Goal: Transaction & Acquisition: Purchase product/service

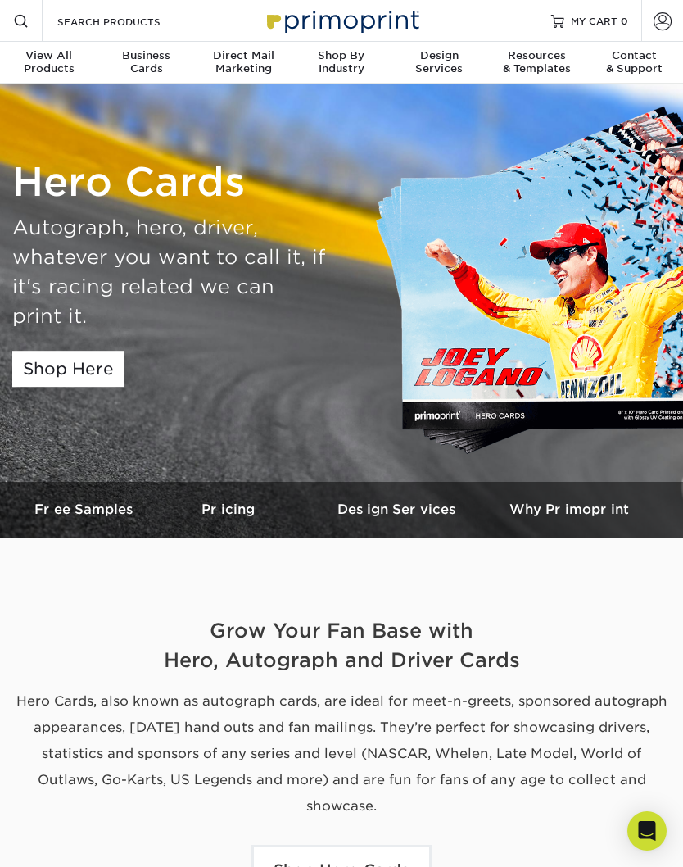
click at [115, 372] on link "Shop Here" at bounding box center [68, 369] width 112 height 36
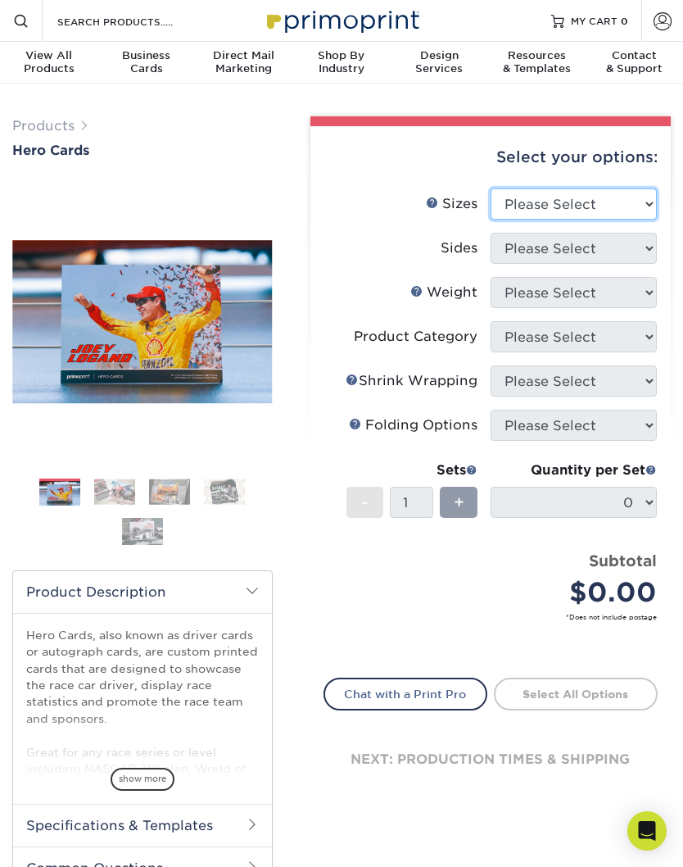
click at [640, 200] on select "Please Select 1.5" x 7" 4" x 6" 5" x 7" 6" x 8" 6" x 8.5" 6" x 9" 7" x 8.5" 7.5…" at bounding box center [574, 203] width 166 height 31
select select "4.00x6.00"
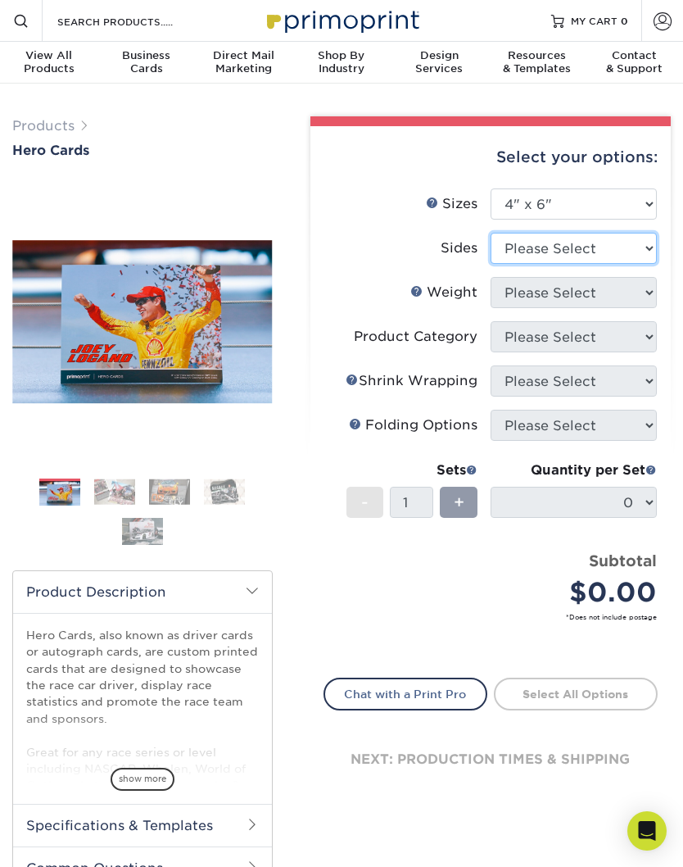
click at [628, 243] on select "Please Select Print Both Sides Print Front Only" at bounding box center [574, 248] width 166 height 31
click at [629, 203] on select "Please Select 1.5" x 7" 4" x 6" 5" x 7" 6" x 8" 6" x 8.5" 6" x 9" 7" x 8.5" 7.5…" at bounding box center [574, 203] width 166 height 31
click at [629, 252] on select "Please Select Print Both Sides Print Front Only" at bounding box center [574, 248] width 166 height 31
select select "13abbda7-1d64-4f25-8bb2-c179b224825d"
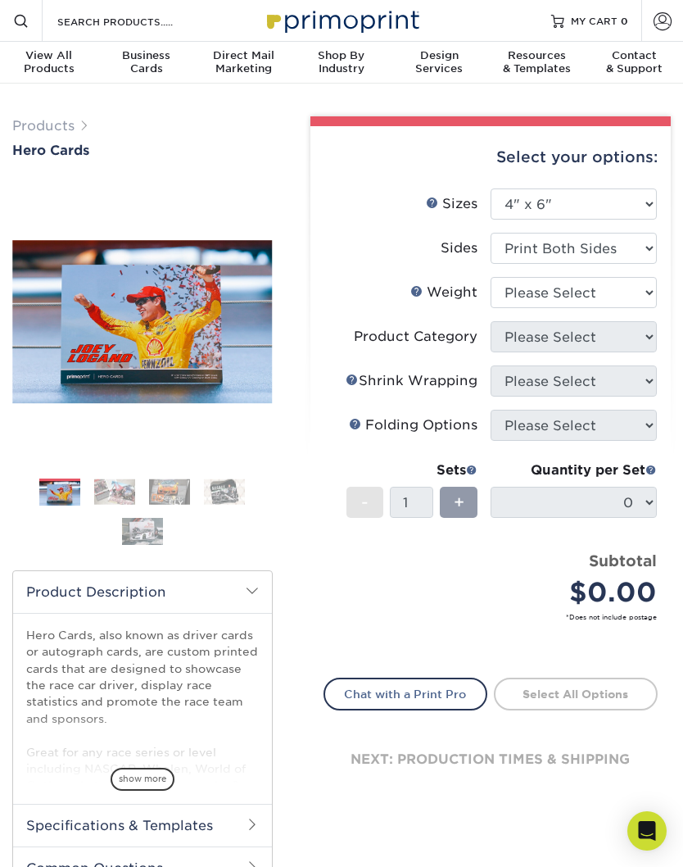
click at [620, 301] on select "Please Select 14PT 100LB 16PT" at bounding box center [574, 292] width 166 height 31
click at [639, 288] on select "Please Select 14PT 100LB 16PT" at bounding box center [574, 292] width 166 height 31
select select "14PT"
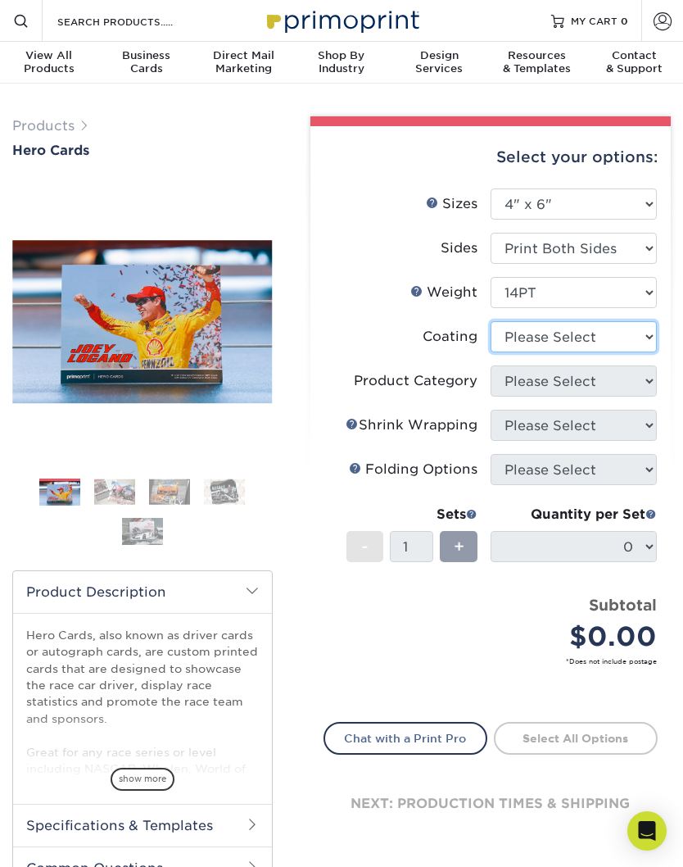
click at [642, 339] on select at bounding box center [574, 336] width 166 height 31
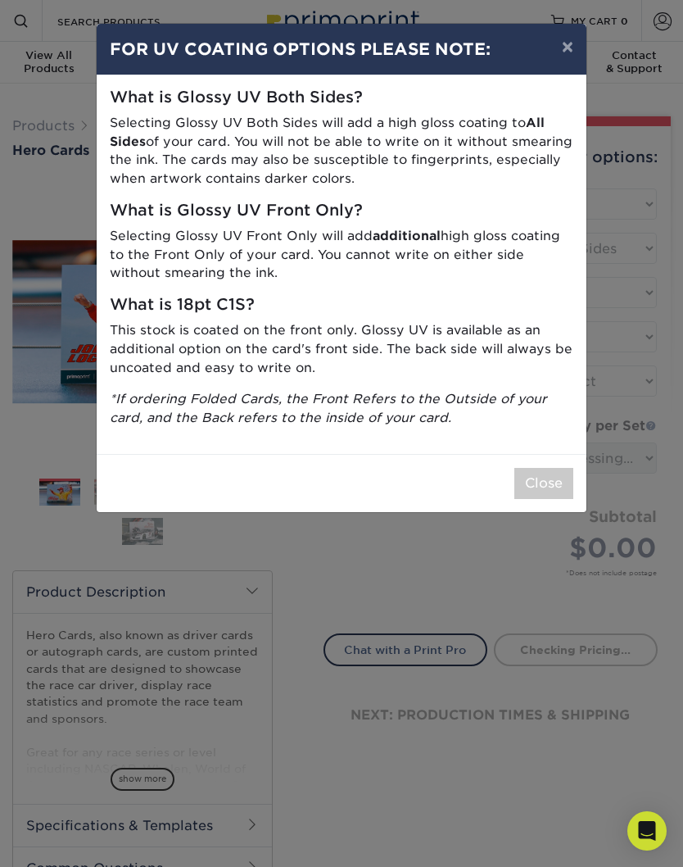
click at [557, 473] on button "Close" at bounding box center [544, 483] width 59 height 31
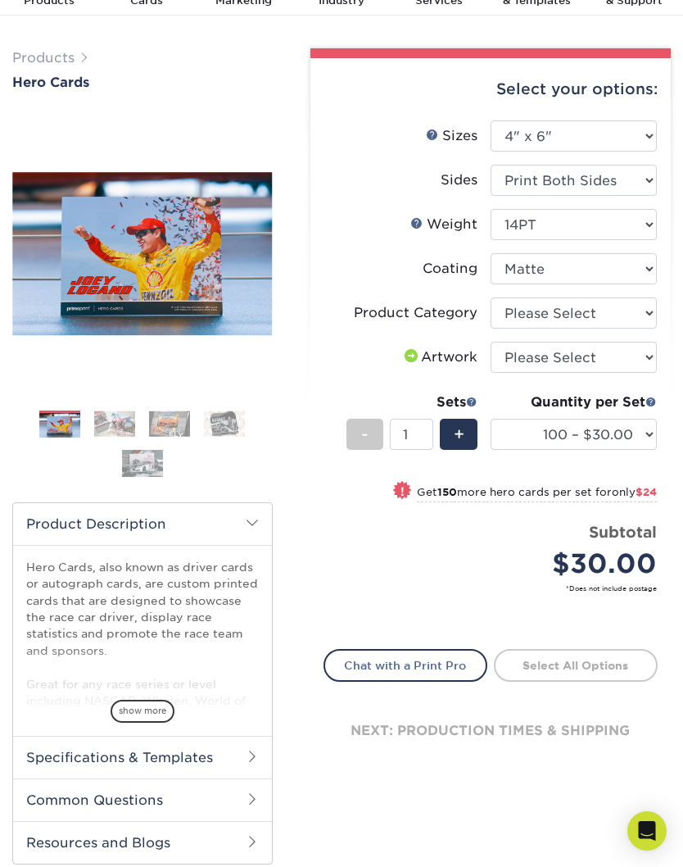
scroll to position [65, 0]
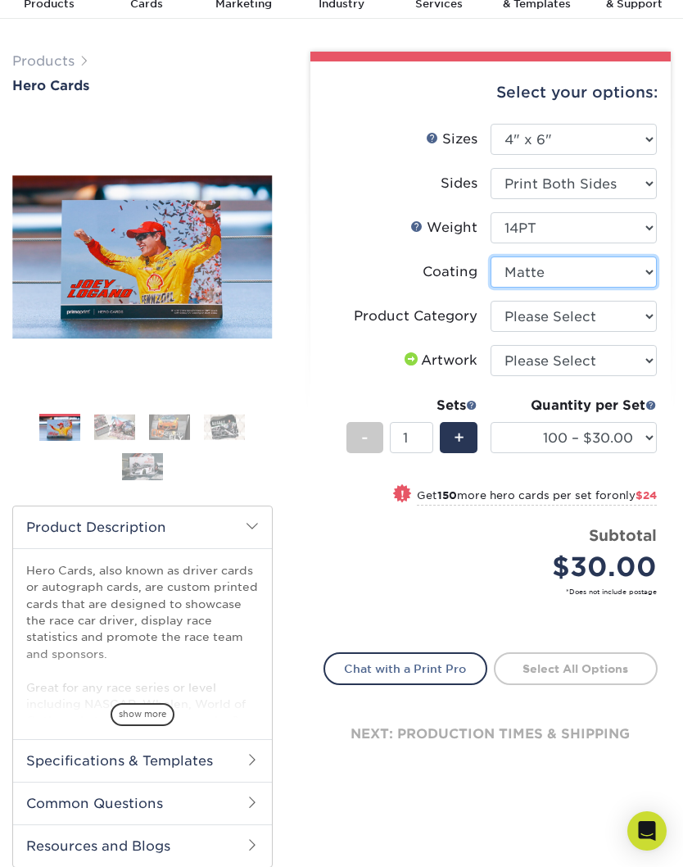
click at [648, 266] on select at bounding box center [574, 272] width 166 height 31
select select "3e7618de-abca-4bda-9f97-8b9129e913d8"
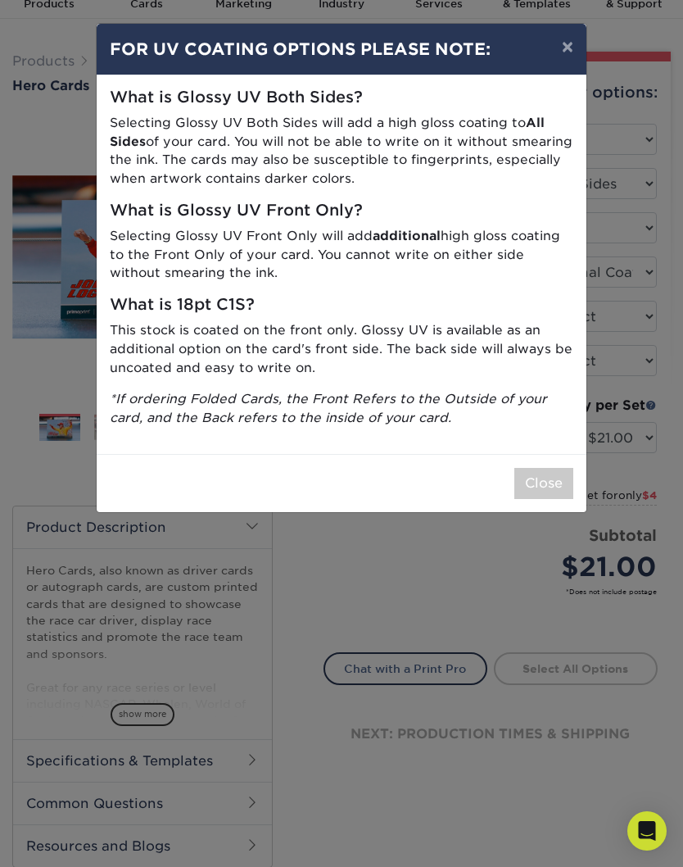
click at [557, 477] on button "Close" at bounding box center [544, 483] width 59 height 31
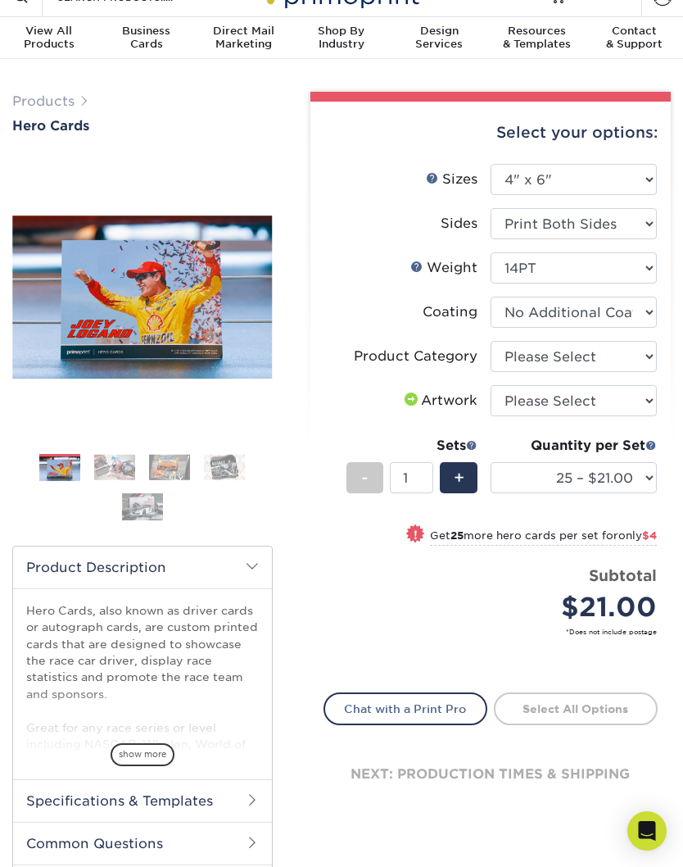
scroll to position [0, 0]
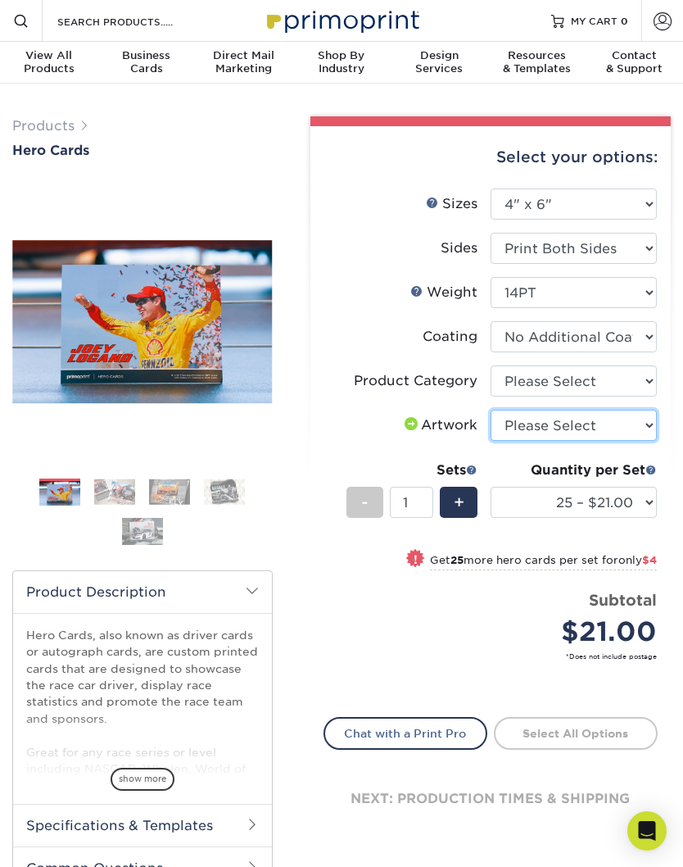
click at [642, 420] on select "Please Select I will upload files I need a design - $150" at bounding box center [574, 425] width 166 height 31
select select "upload"
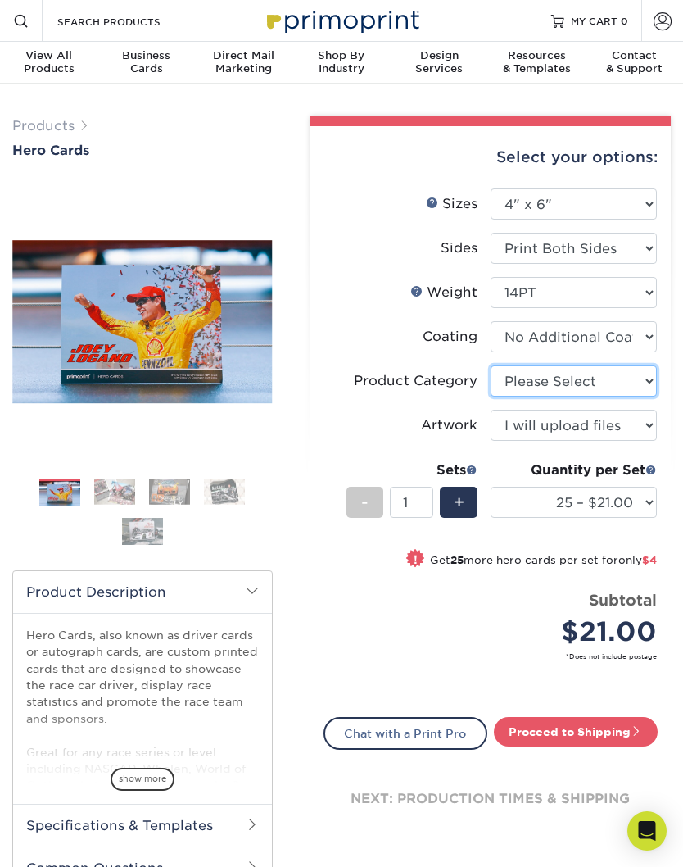
click at [646, 375] on select "Please Select Postcards" at bounding box center [574, 380] width 166 height 31
select select "9b7272e0-d6c8-4c3c-8e97-d3a1bcdab858"
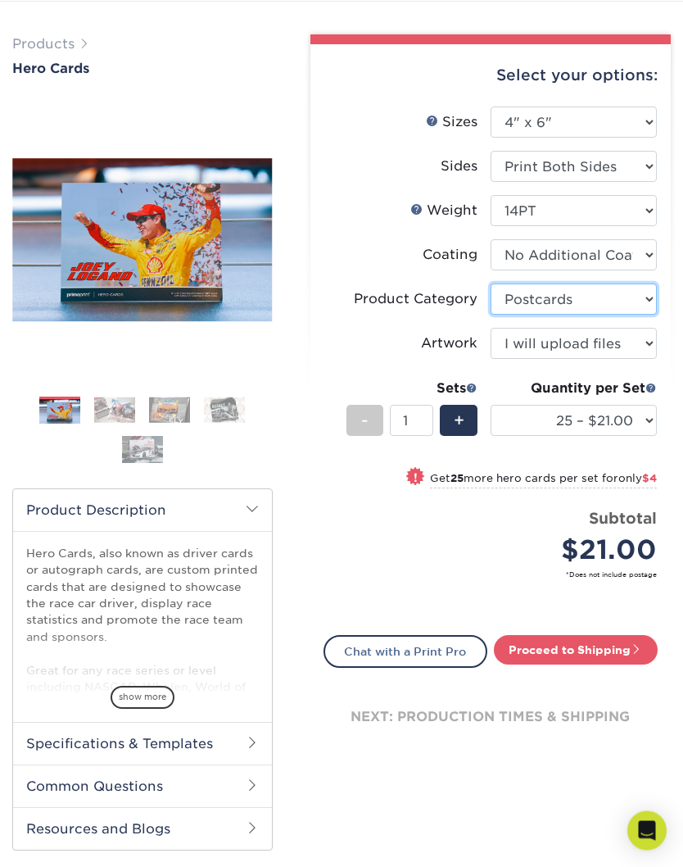
scroll to position [82, 0]
click at [624, 643] on link "Proceed to Shipping" at bounding box center [576, 650] width 164 height 30
type input "Set 1"
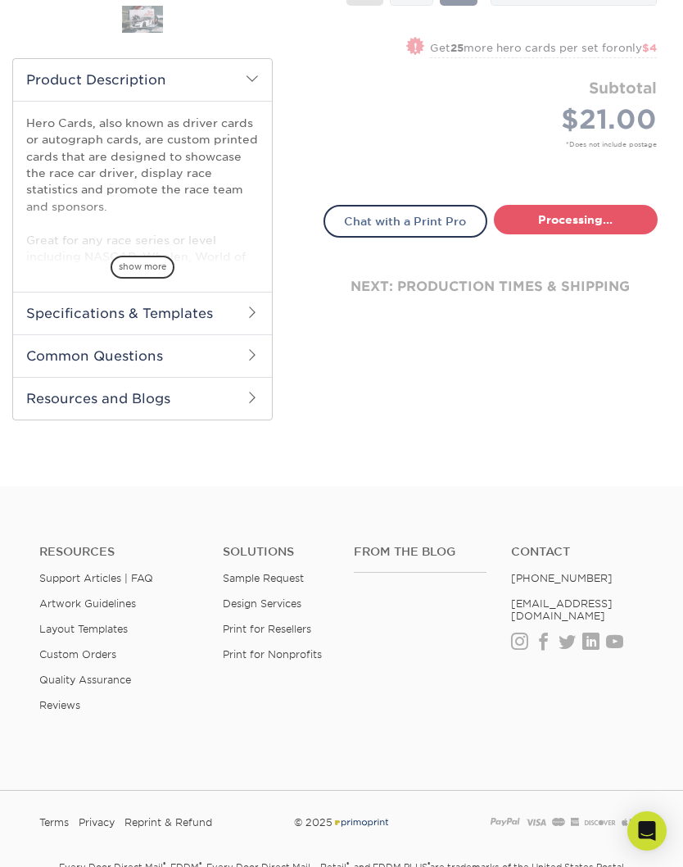
select select "58763a78-306b-44ee-8a0e-ce44d465f4b3"
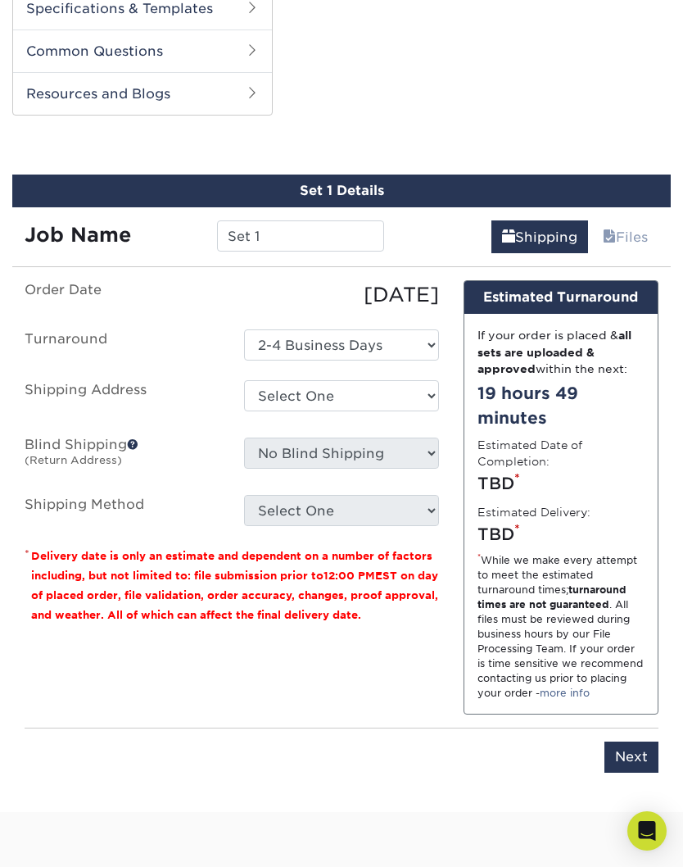
scroll to position [850, 0]
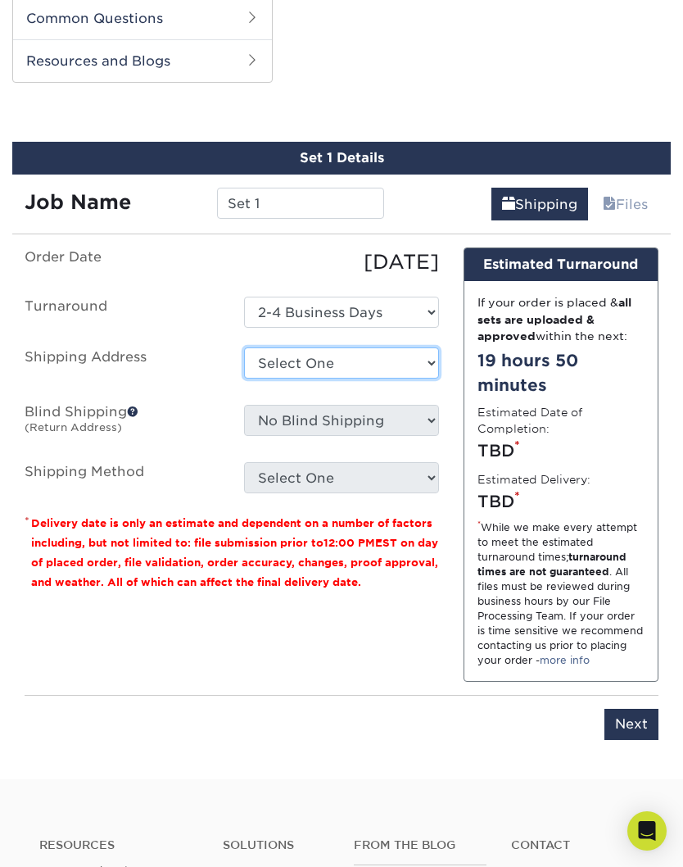
click at [437, 355] on select "Select One + Add New Address - Login" at bounding box center [341, 362] width 195 height 31
select select "newaddress"
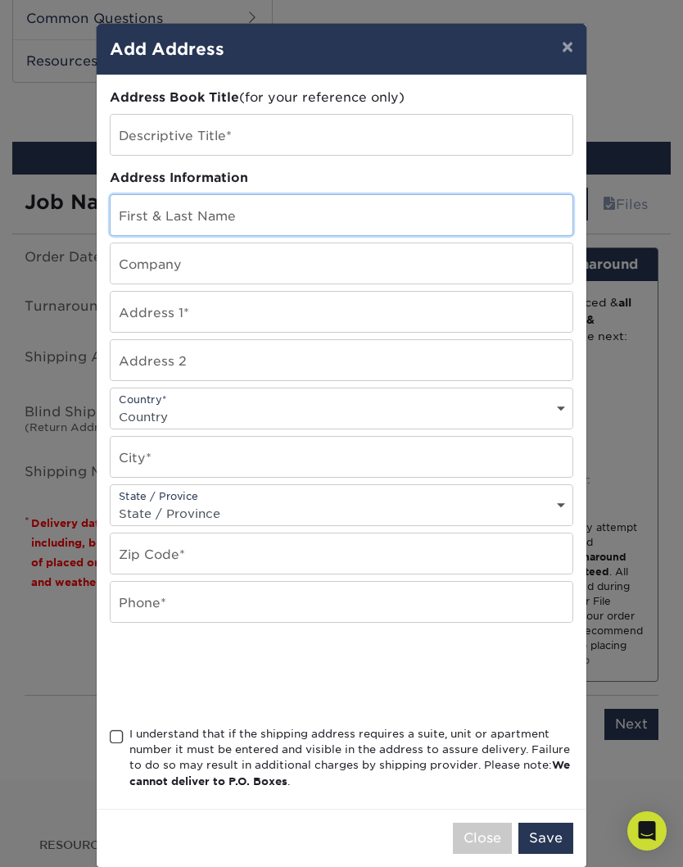
click at [459, 208] on input "text" at bounding box center [342, 215] width 462 height 40
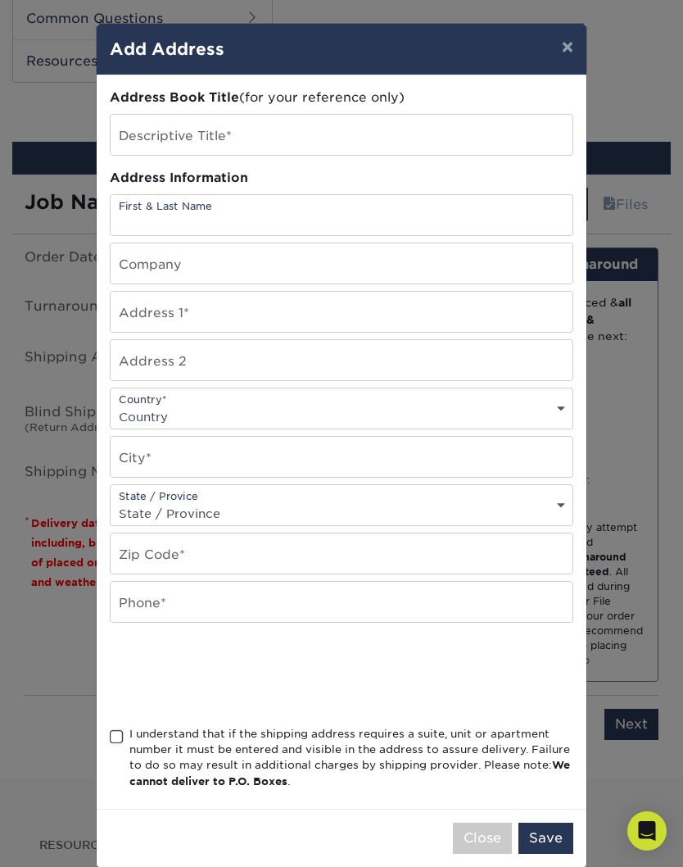
type input "Makayla L Bossen"
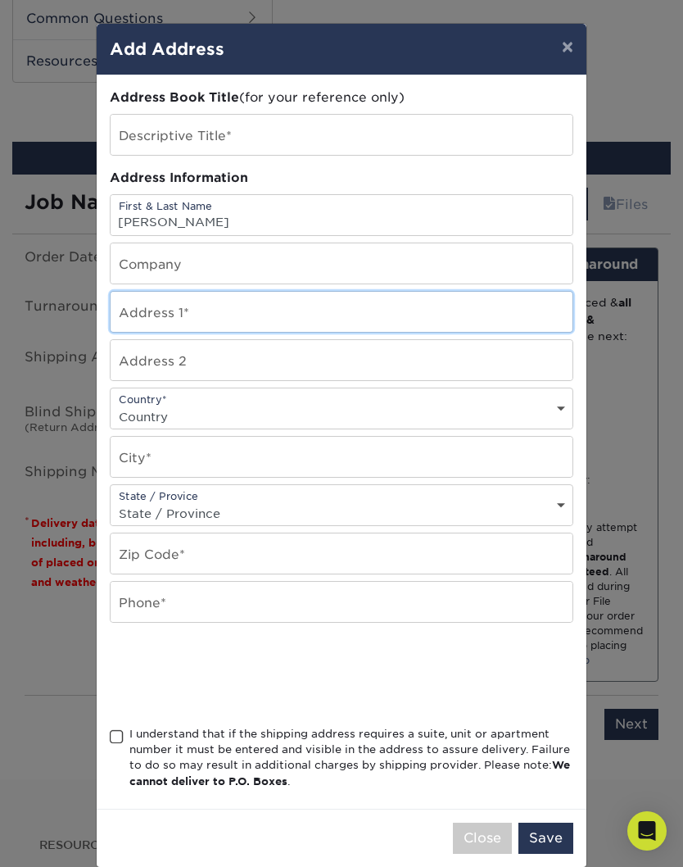
type input "110 second ave south"
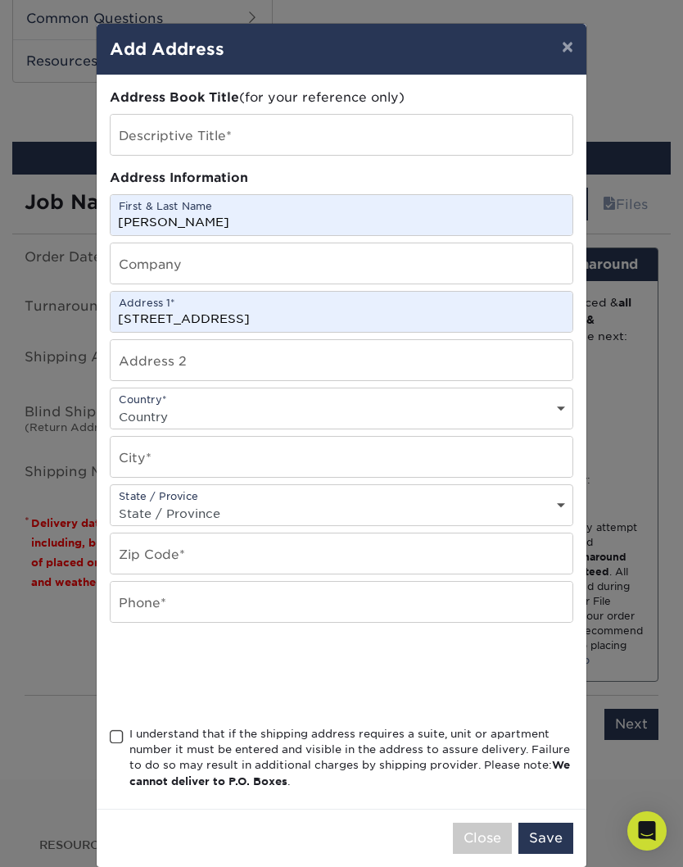
select select "US"
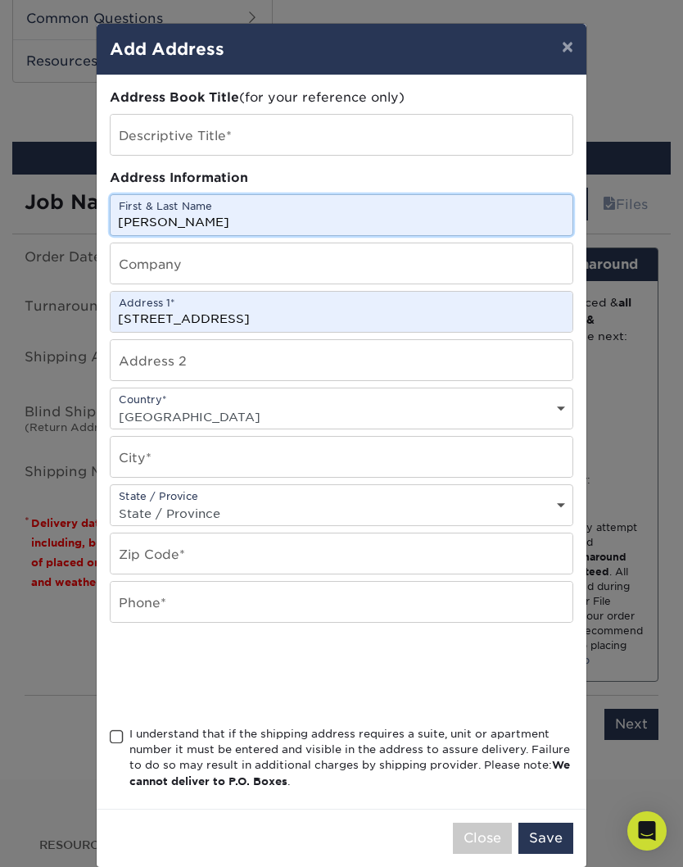
type input "Stanford"
select select "MT"
type input "59479"
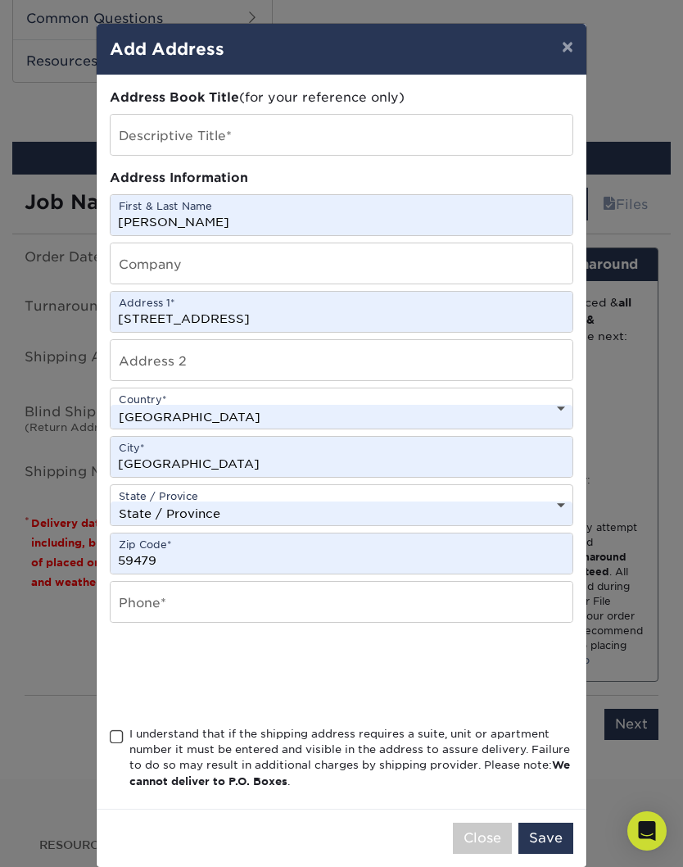
click at [409, 325] on input "110 second ave south" at bounding box center [342, 312] width 462 height 40
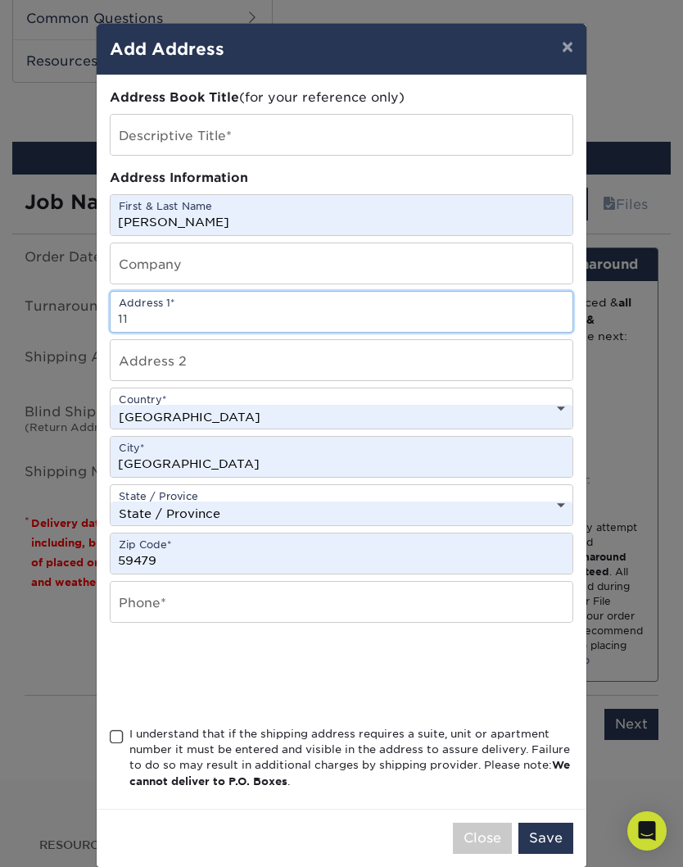
type input "1"
type input "2227 1st st s"
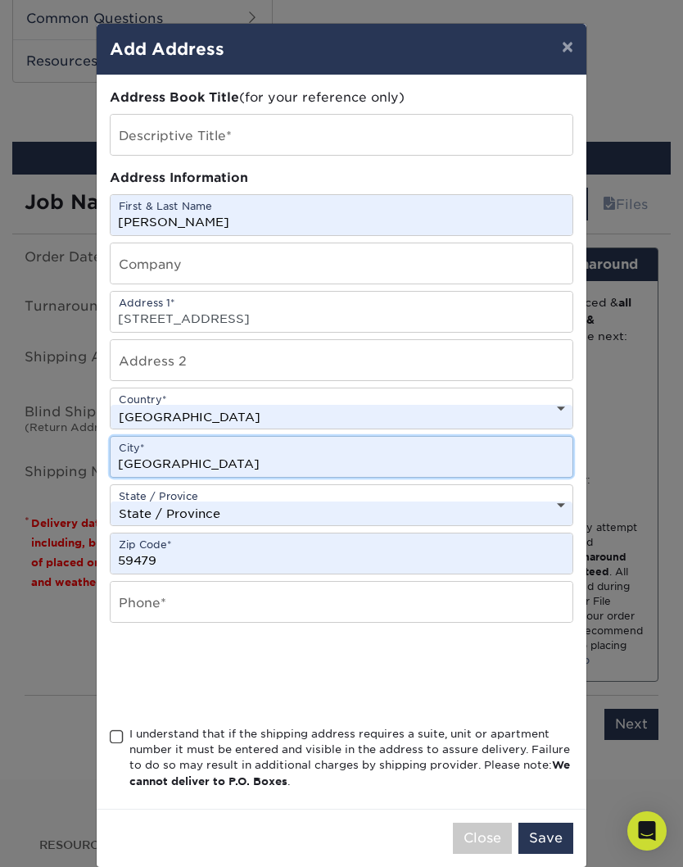
click at [300, 470] on input "Stanford" at bounding box center [342, 457] width 462 height 40
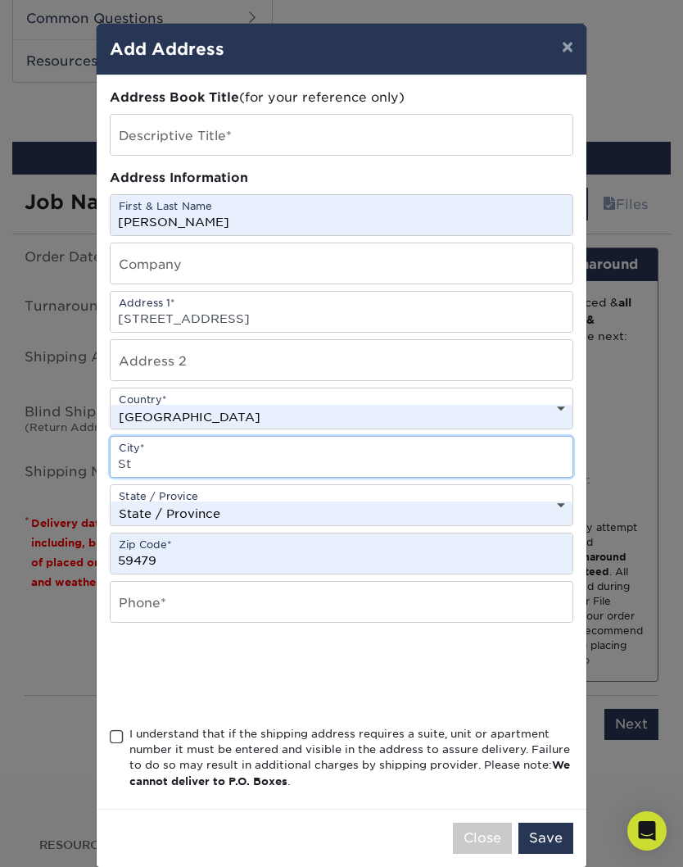
type input "S"
type input "Great Falls"
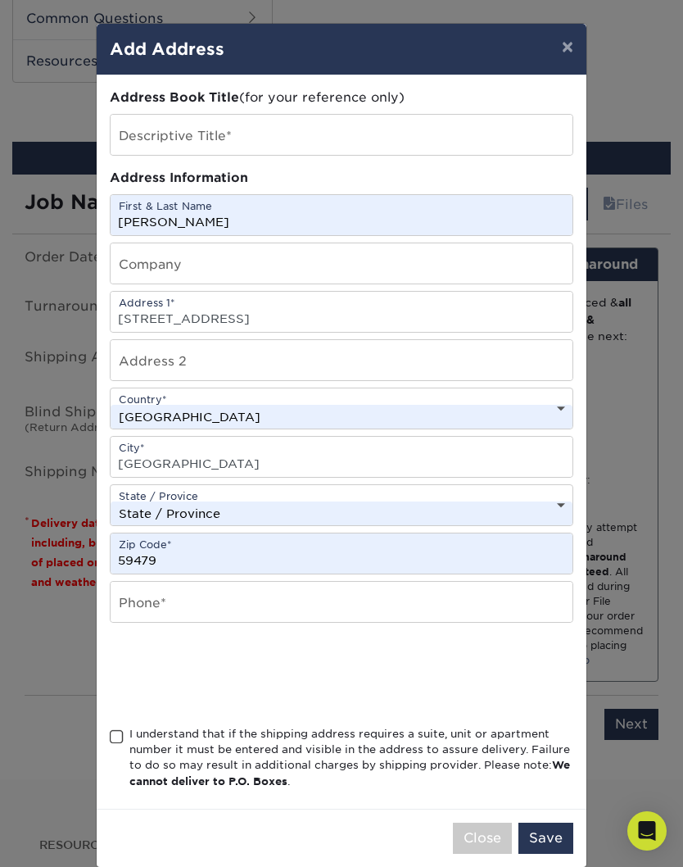
click at [324, 517] on select "State / Province Alabama Alaska Arizona Arkansas California Colorado Connecticu…" at bounding box center [342, 514] width 462 height 24
click at [189, 556] on input "59479" at bounding box center [342, 553] width 462 height 40
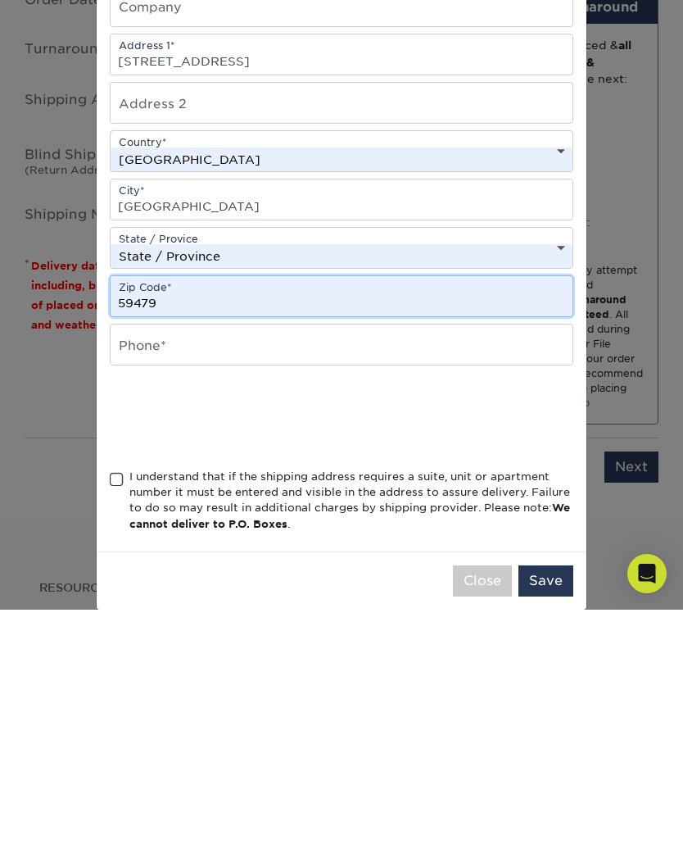
click at [275, 533] on input "59479" at bounding box center [342, 553] width 462 height 40
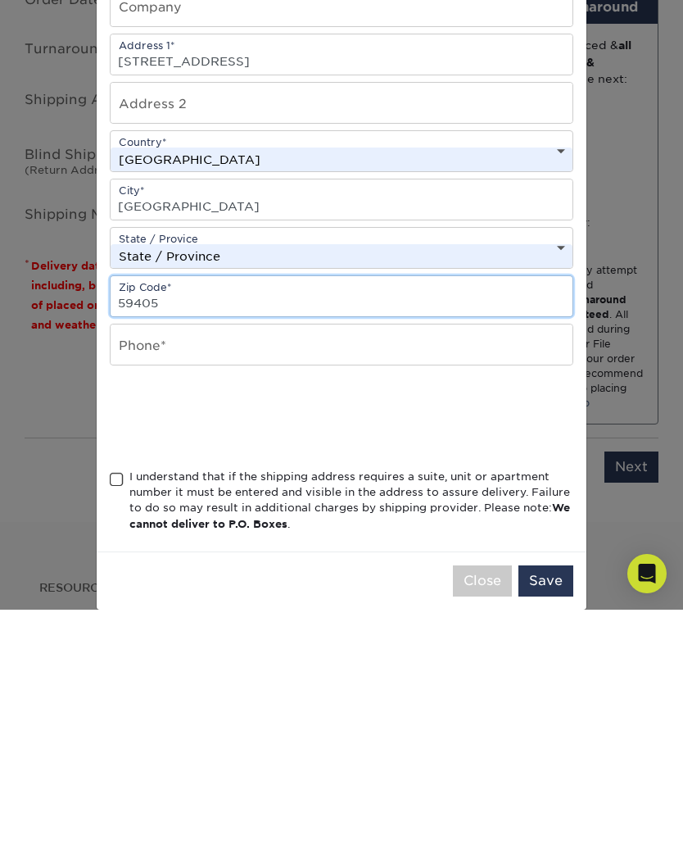
type input "59405"
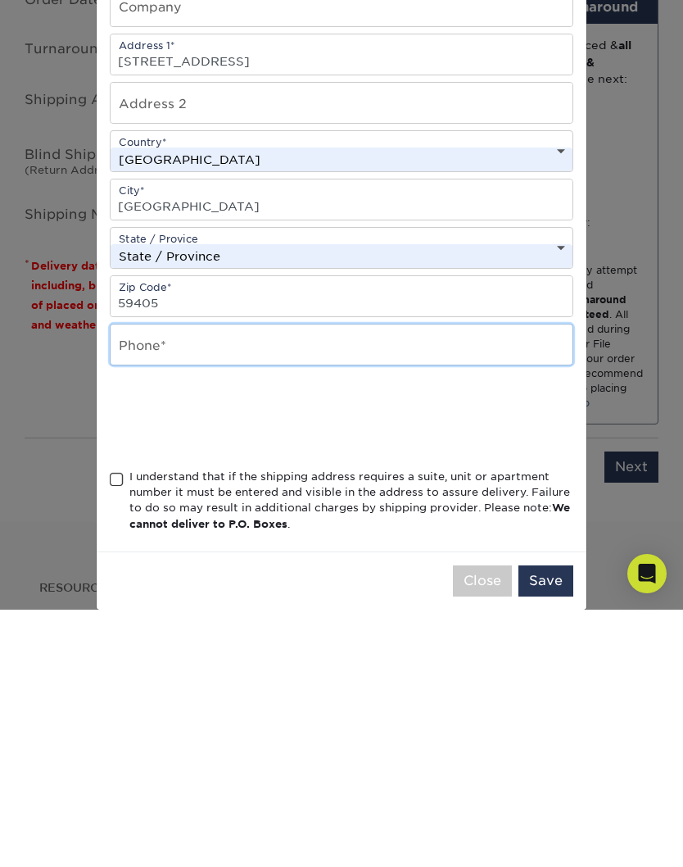
click at [522, 582] on input "text" at bounding box center [342, 602] width 462 height 40
type input "4063801907"
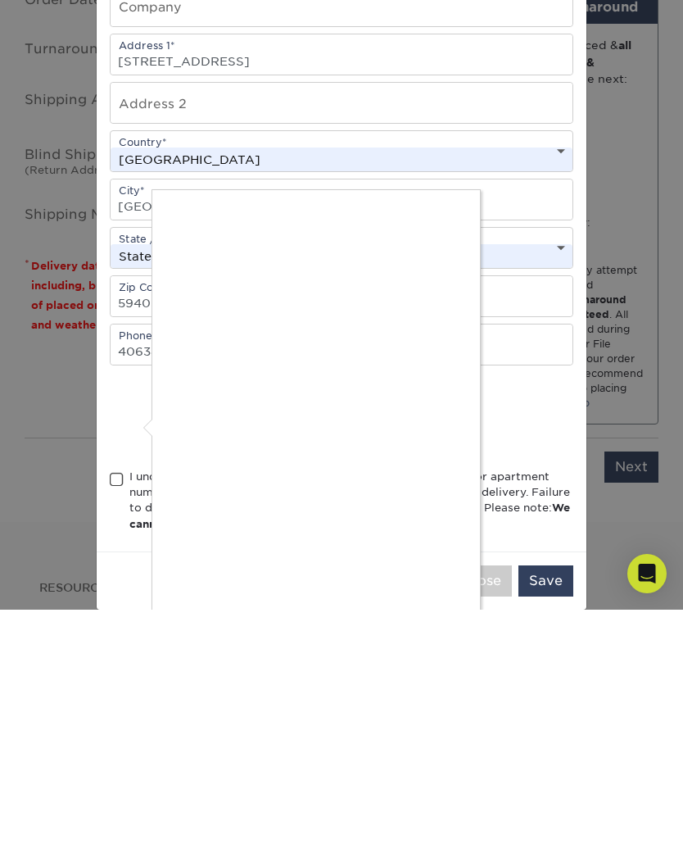
scroll to position [1107, 0]
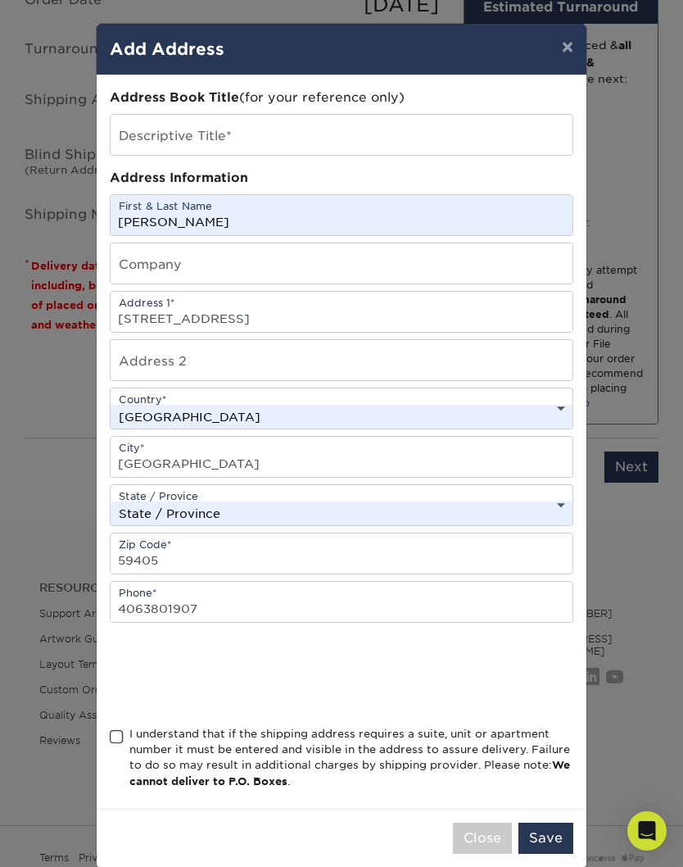
click at [123, 745] on span at bounding box center [117, 737] width 14 height 16
click at [0, 0] on input "I understand that if the shipping address requires a suite, unit or apartment n…" at bounding box center [0, 0] width 0 height 0
click at [552, 851] on button "Save" at bounding box center [546, 838] width 55 height 31
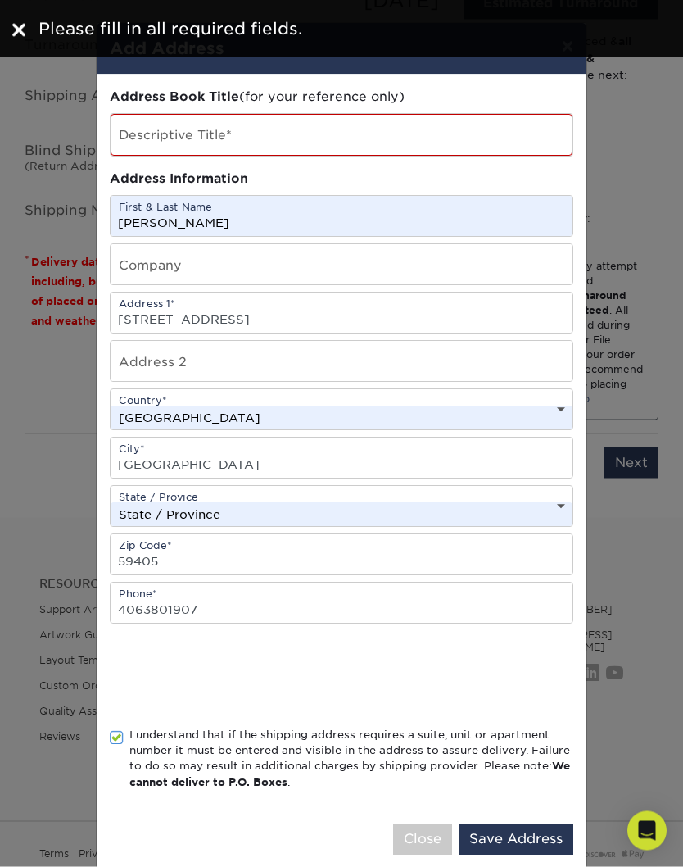
scroll to position [1110, 0]
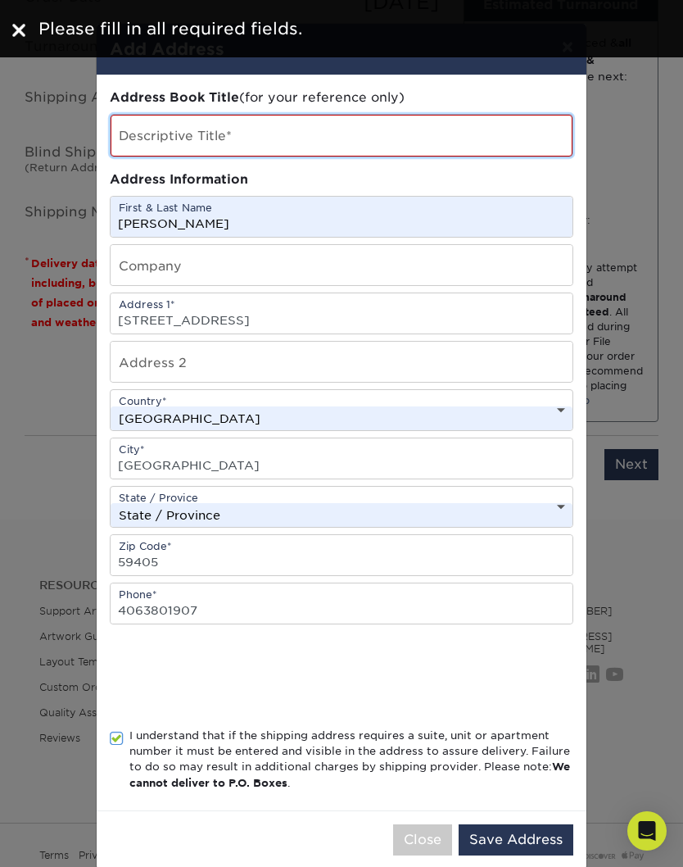
click at [511, 151] on input "text" at bounding box center [342, 136] width 462 height 42
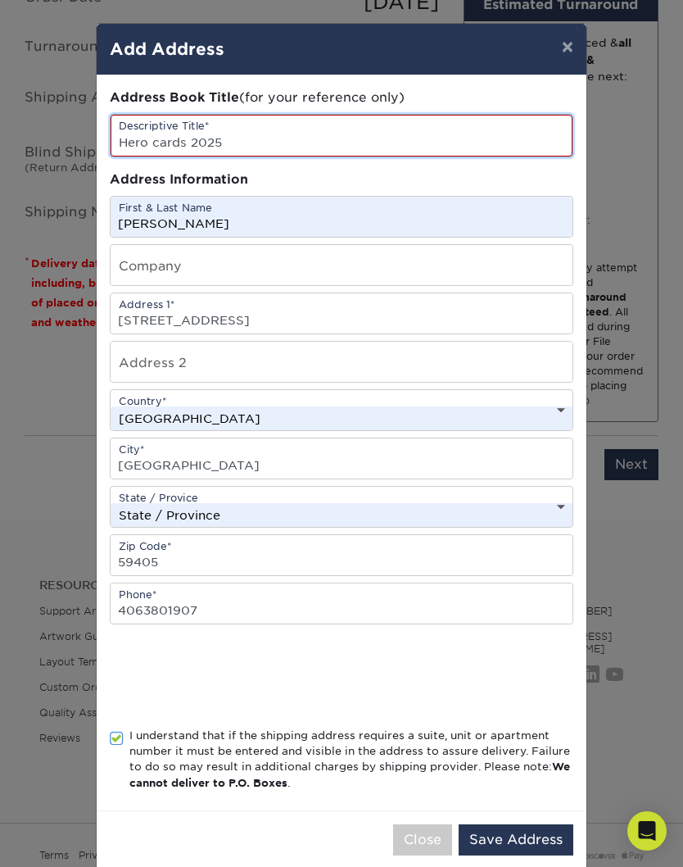
type input "Hero cards 2025"
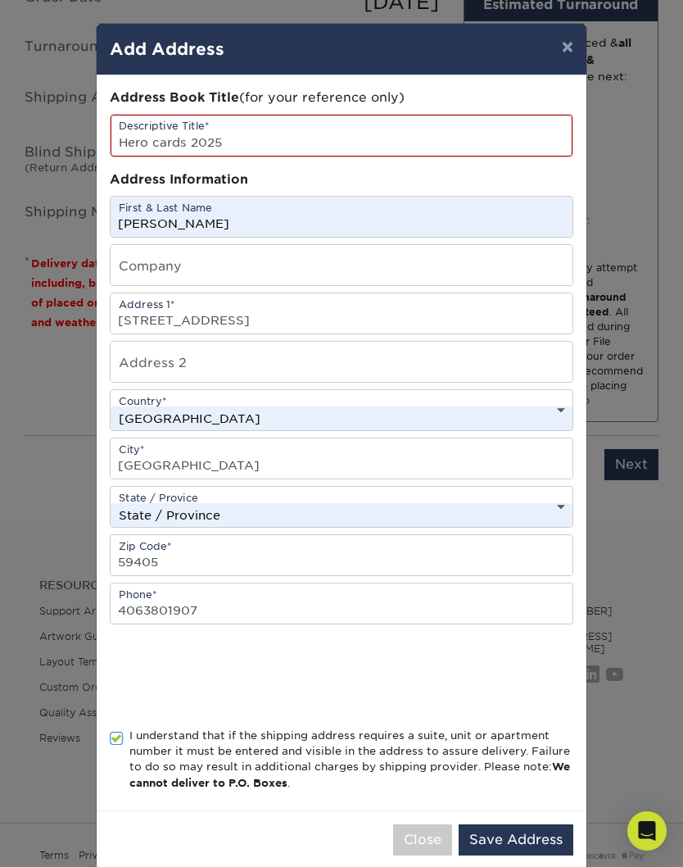
click at [552, 846] on button "Save Address" at bounding box center [516, 839] width 115 height 31
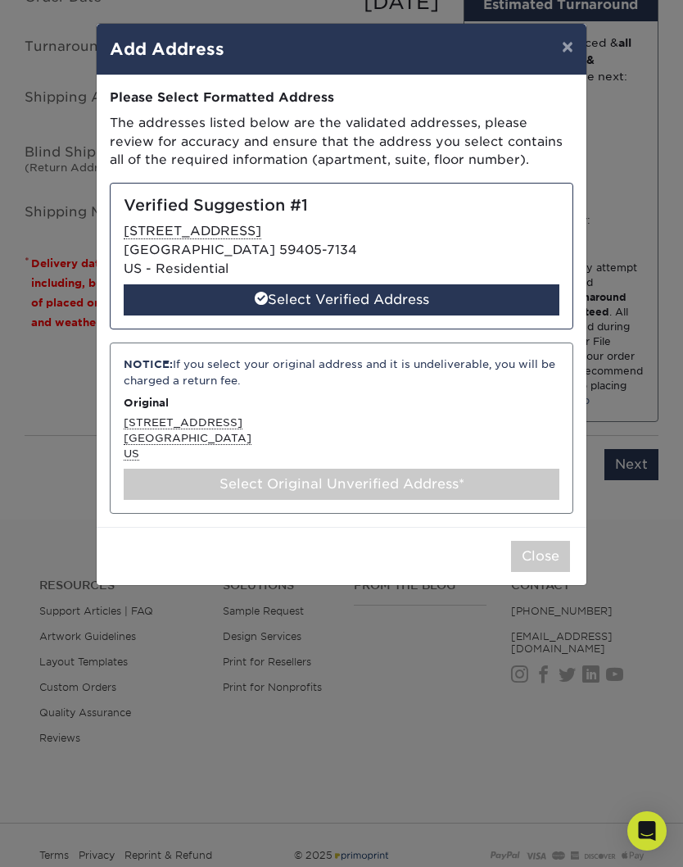
click at [485, 297] on div "Select Verified Address" at bounding box center [342, 299] width 436 height 31
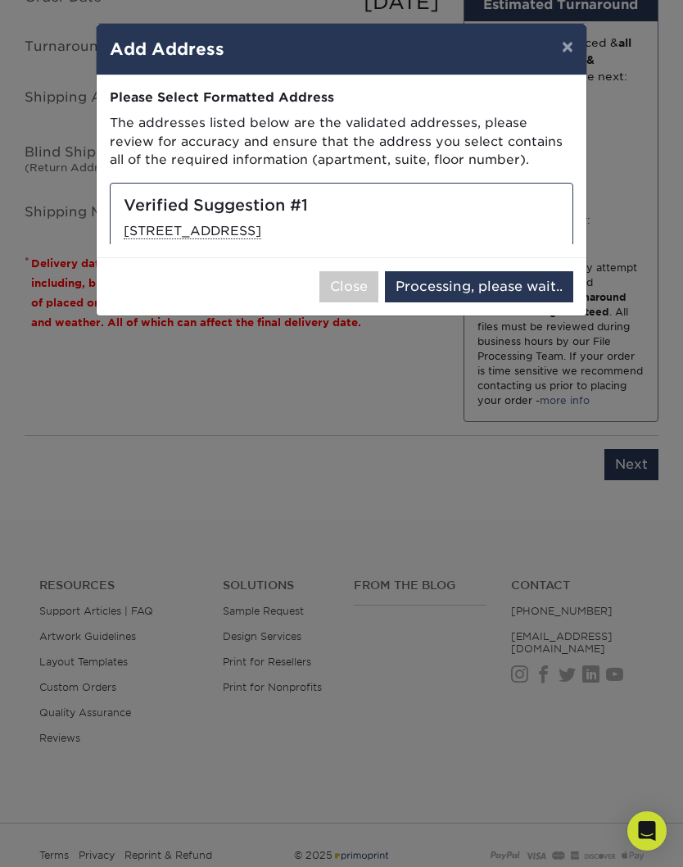
select select "286557"
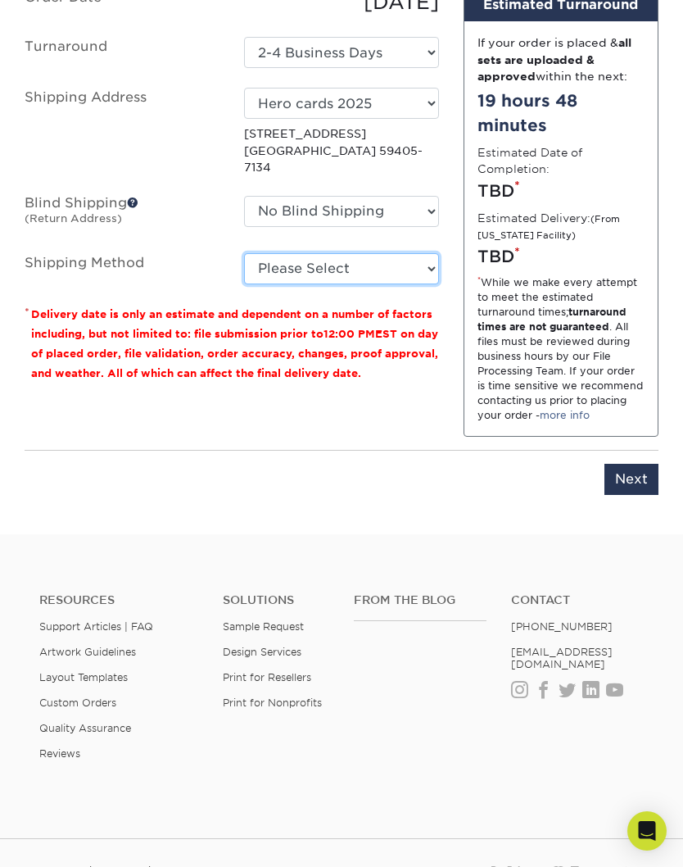
click at [430, 253] on select "Please Select Ground Shipping (+$23.91) 3 Day Shipping Service (+$30.05) 2 Day …" at bounding box center [341, 268] width 195 height 31
select select "03"
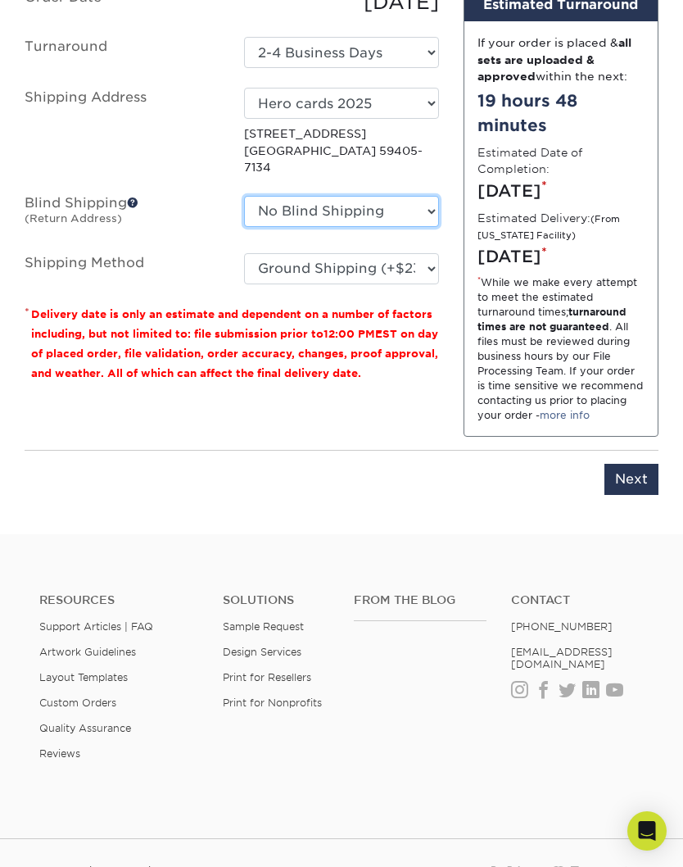
click at [428, 196] on select "No Blind Shipping + Add New Address" at bounding box center [341, 211] width 195 height 31
click at [634, 477] on input "Next" at bounding box center [632, 479] width 54 height 31
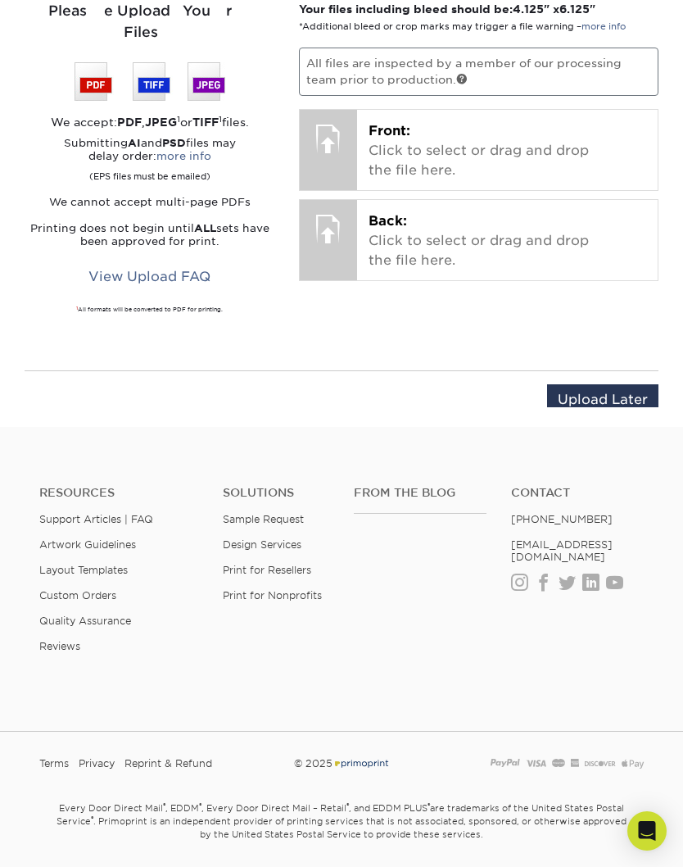
scroll to position [1084, 0]
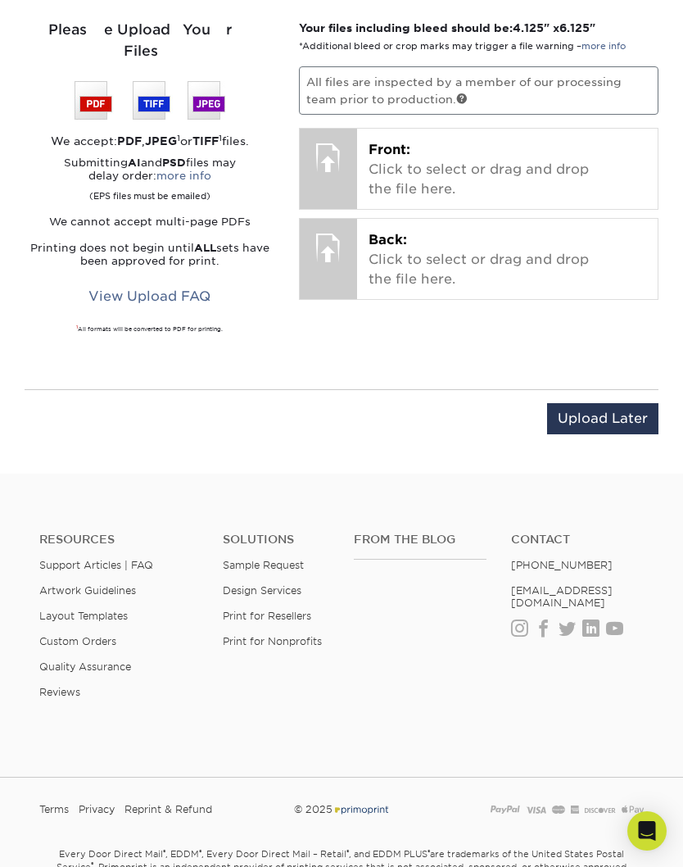
click at [595, 177] on p "Front: Click to select or drag and drop the file here." at bounding box center [508, 169] width 278 height 59
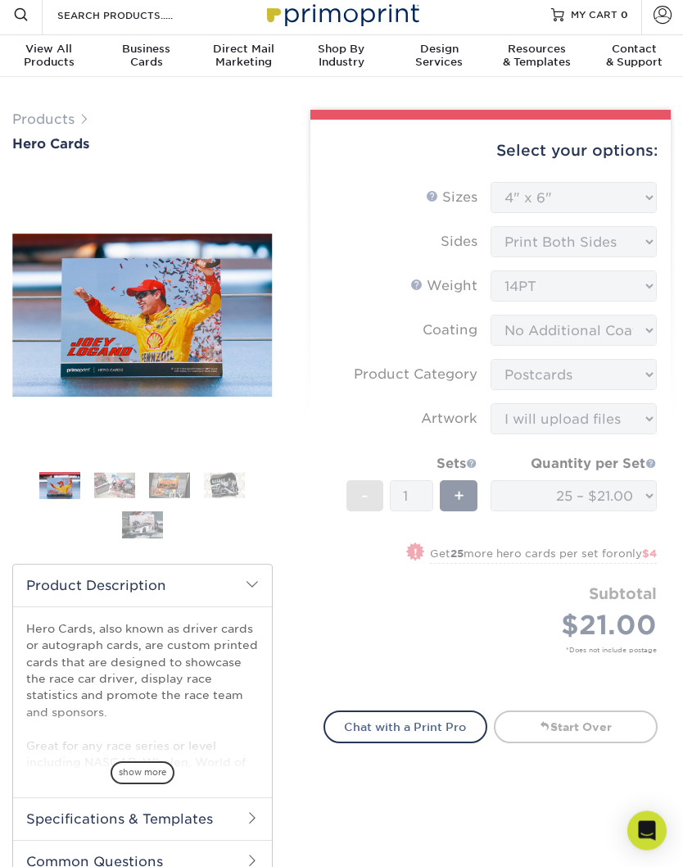
scroll to position [0, 0]
